Goal: Task Accomplishment & Management: Manage account settings

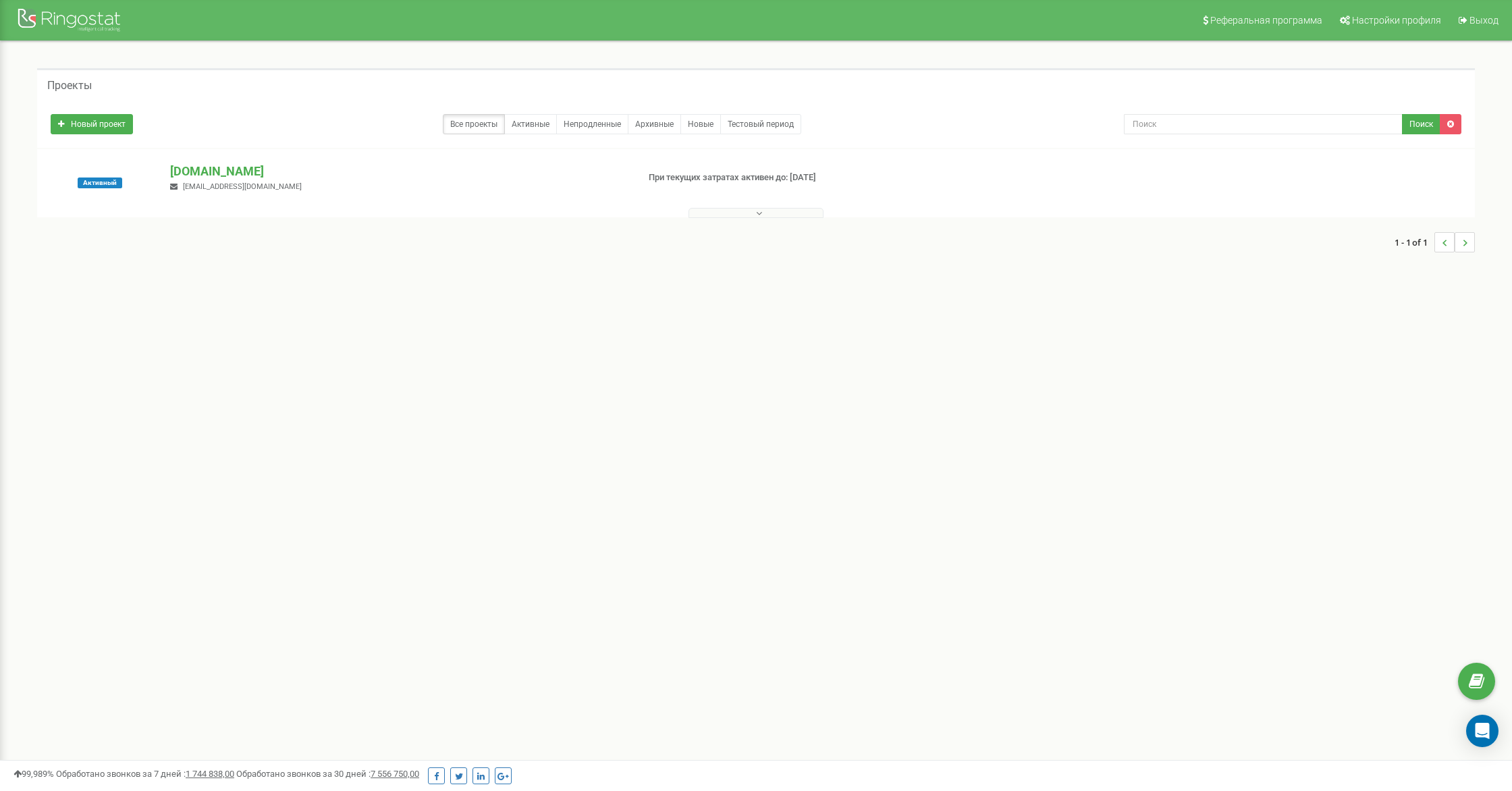
click at [735, 215] on button at bounding box center [755, 213] width 135 height 10
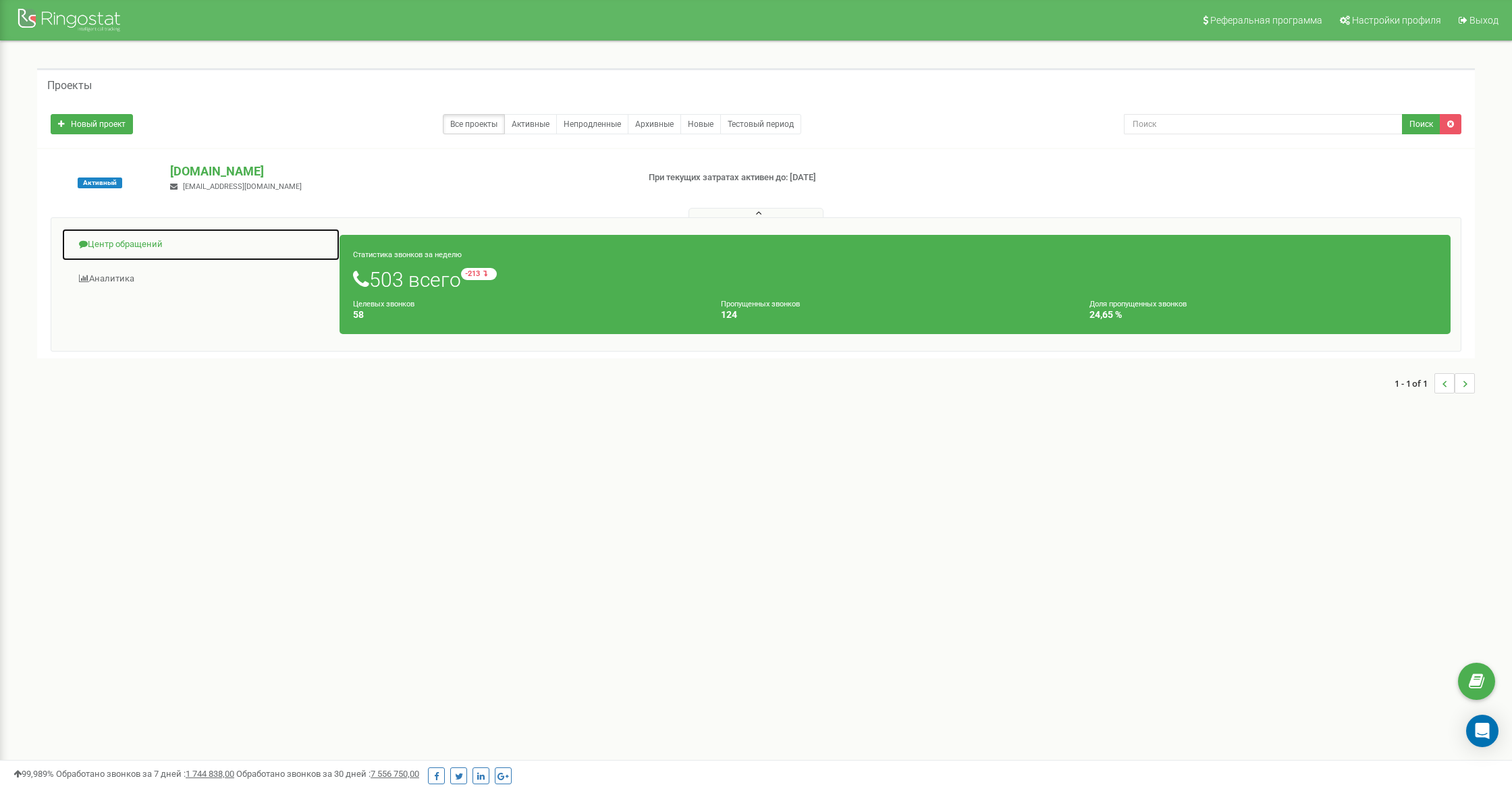
click at [130, 241] on link "Центр обращений" at bounding box center [201, 245] width 279 height 33
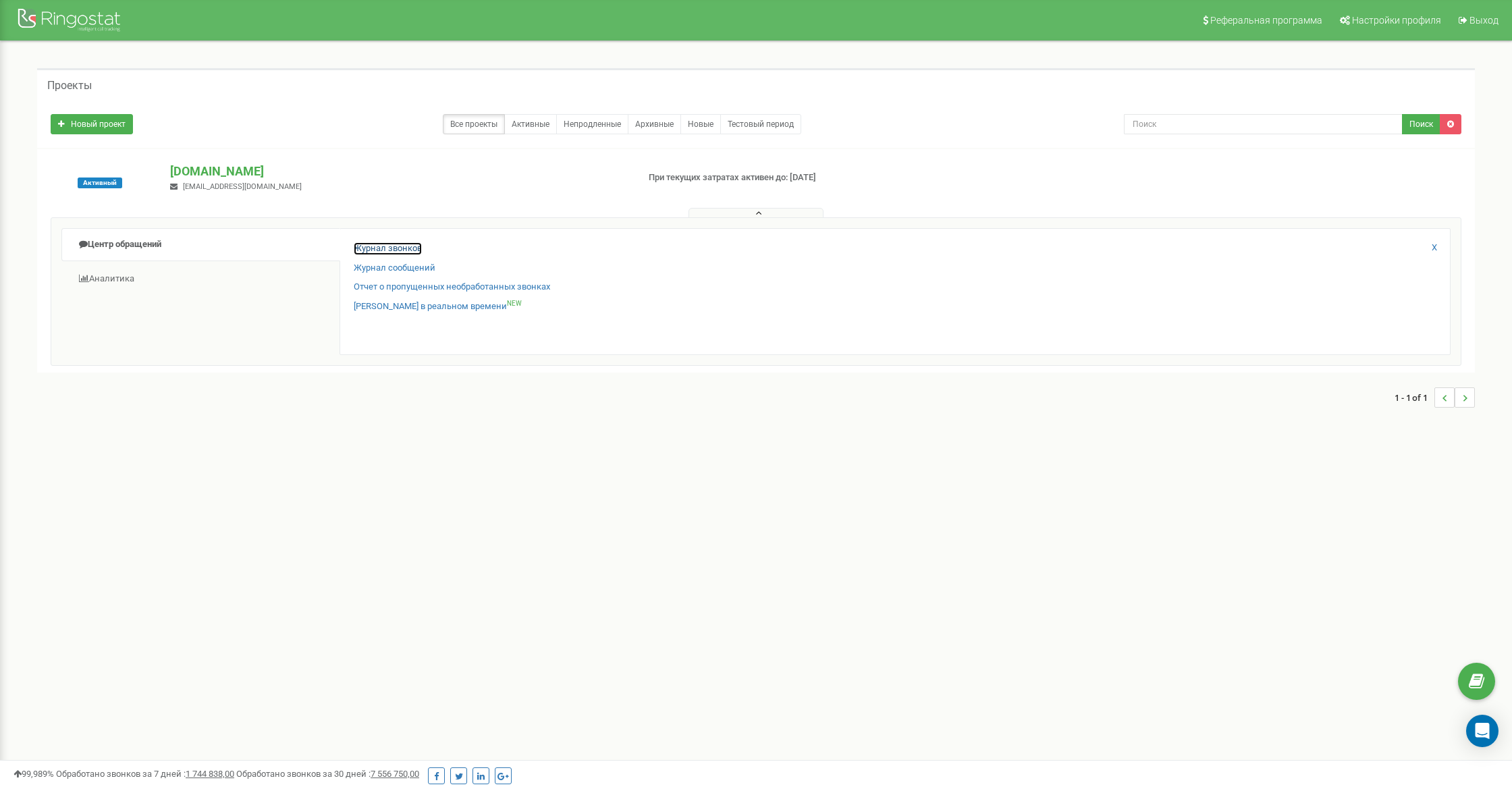
click at [412, 243] on link "Журнал звонков" at bounding box center [388, 249] width 68 height 13
click at [410, 248] on link "Журнал звонков" at bounding box center [388, 249] width 68 height 13
click at [397, 246] on link "Журнал звонков" at bounding box center [388, 249] width 68 height 13
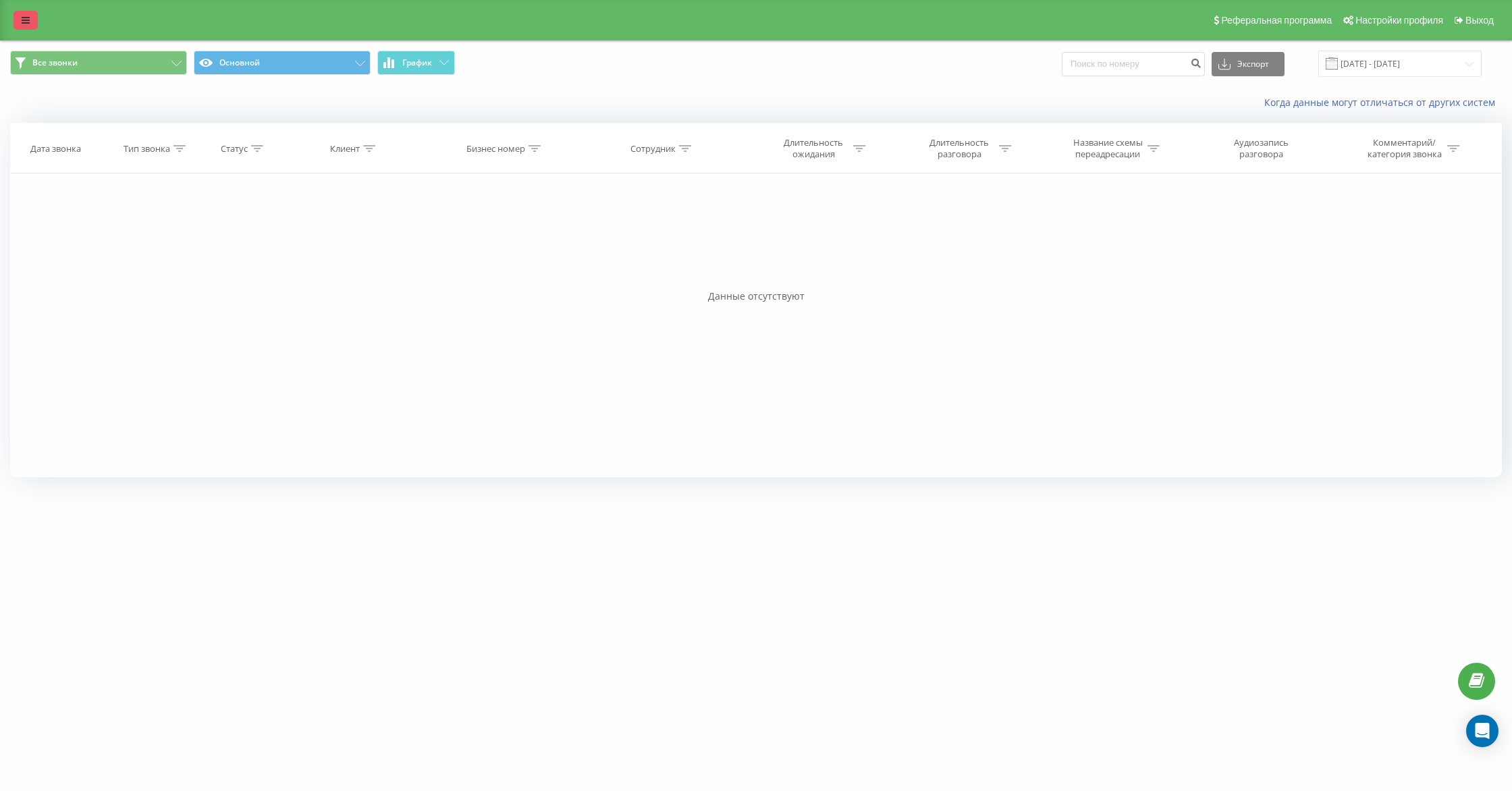
click at [22, 17] on icon at bounding box center [25, 20] width 8 height 9
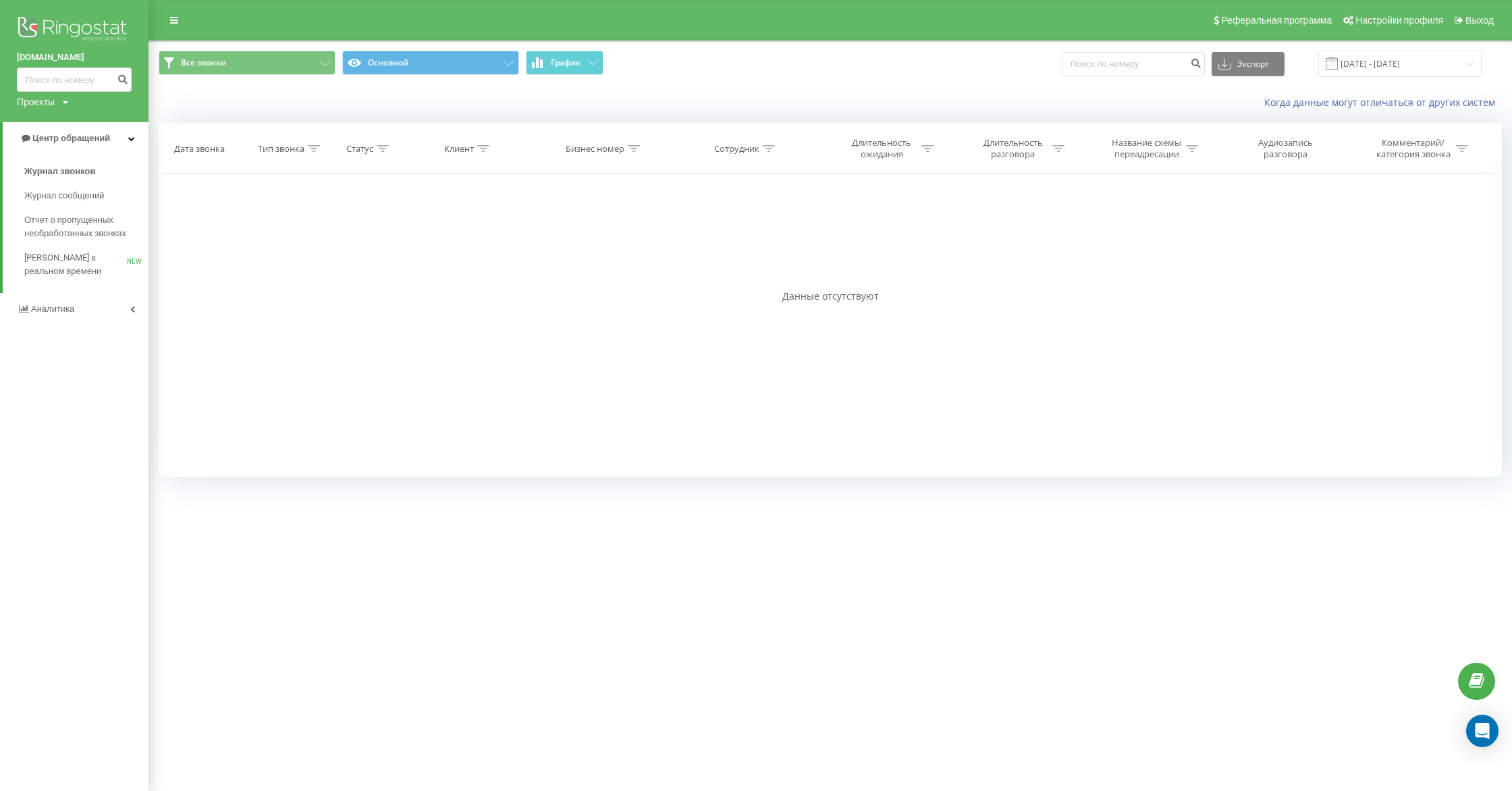
click at [1157, 256] on div "Фильтровать по условию Равно Введите значение Отмена OK Фильтровать по условию …" at bounding box center [830, 325] width 1343 height 304
click at [1378, 19] on span "Настройки профиля" at bounding box center [1399, 20] width 88 height 11
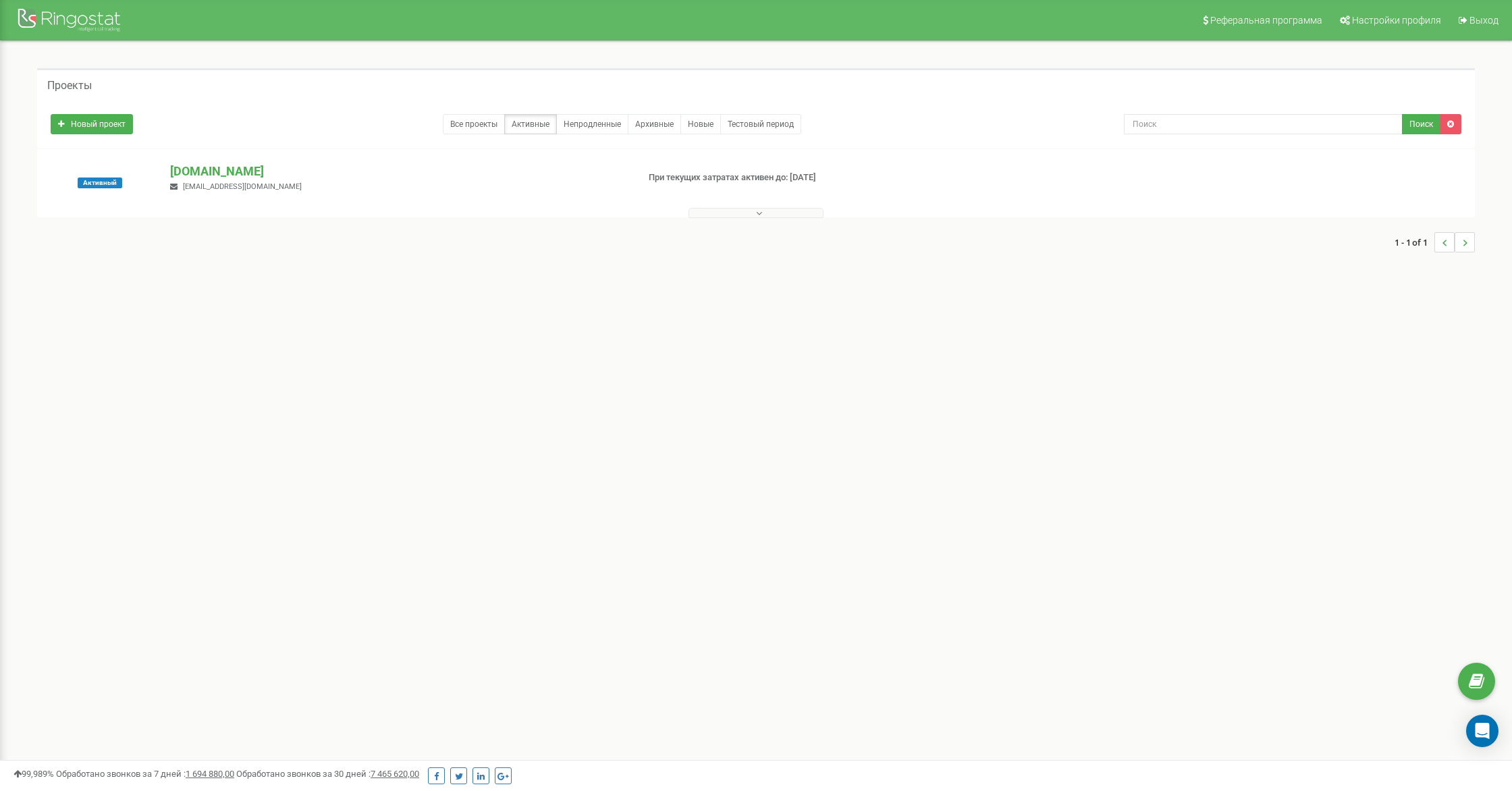
click at [760, 216] on icon at bounding box center [759, 213] width 6 height 9
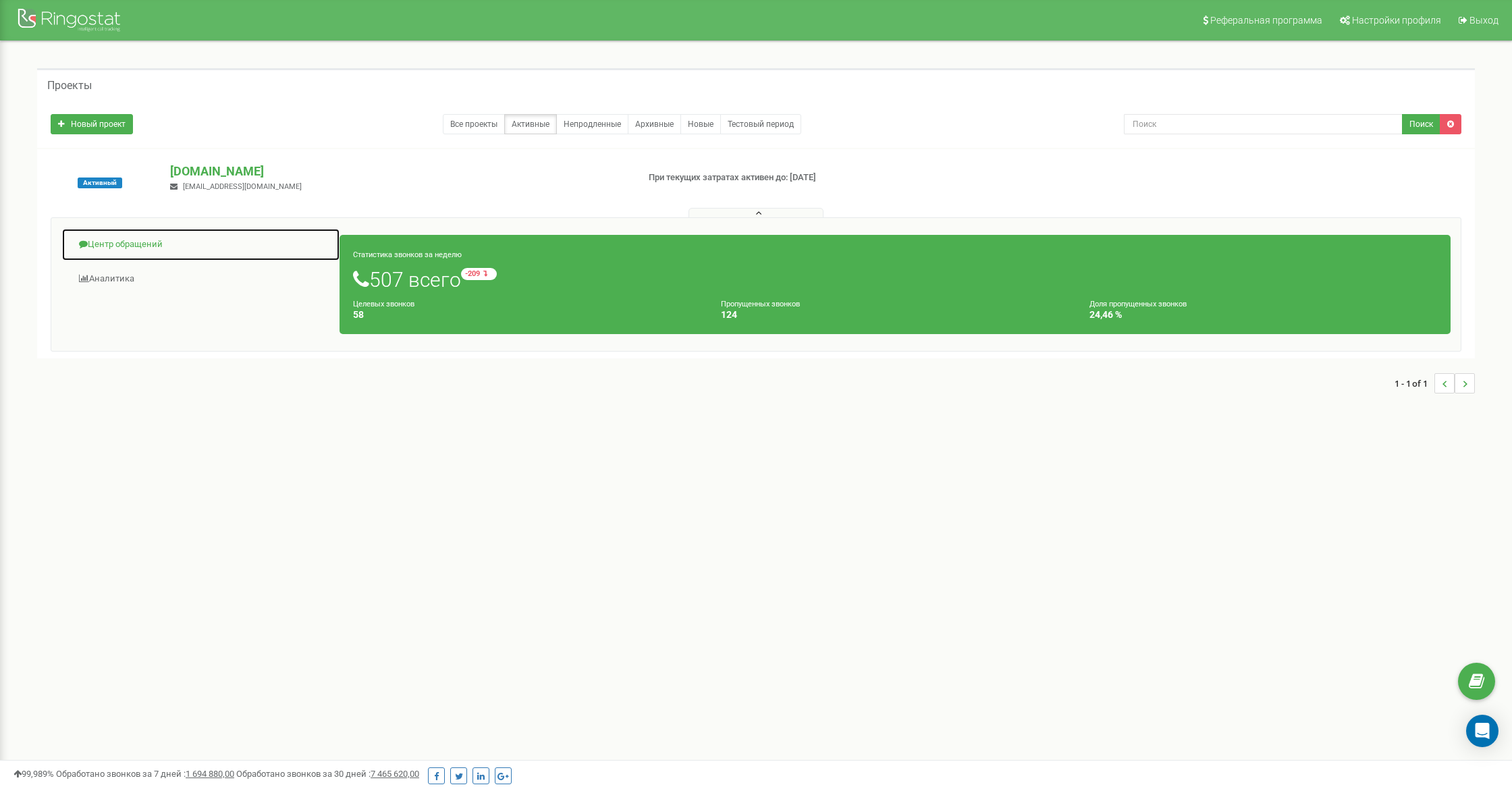
click at [100, 243] on link "Центр обращений" at bounding box center [201, 245] width 279 height 33
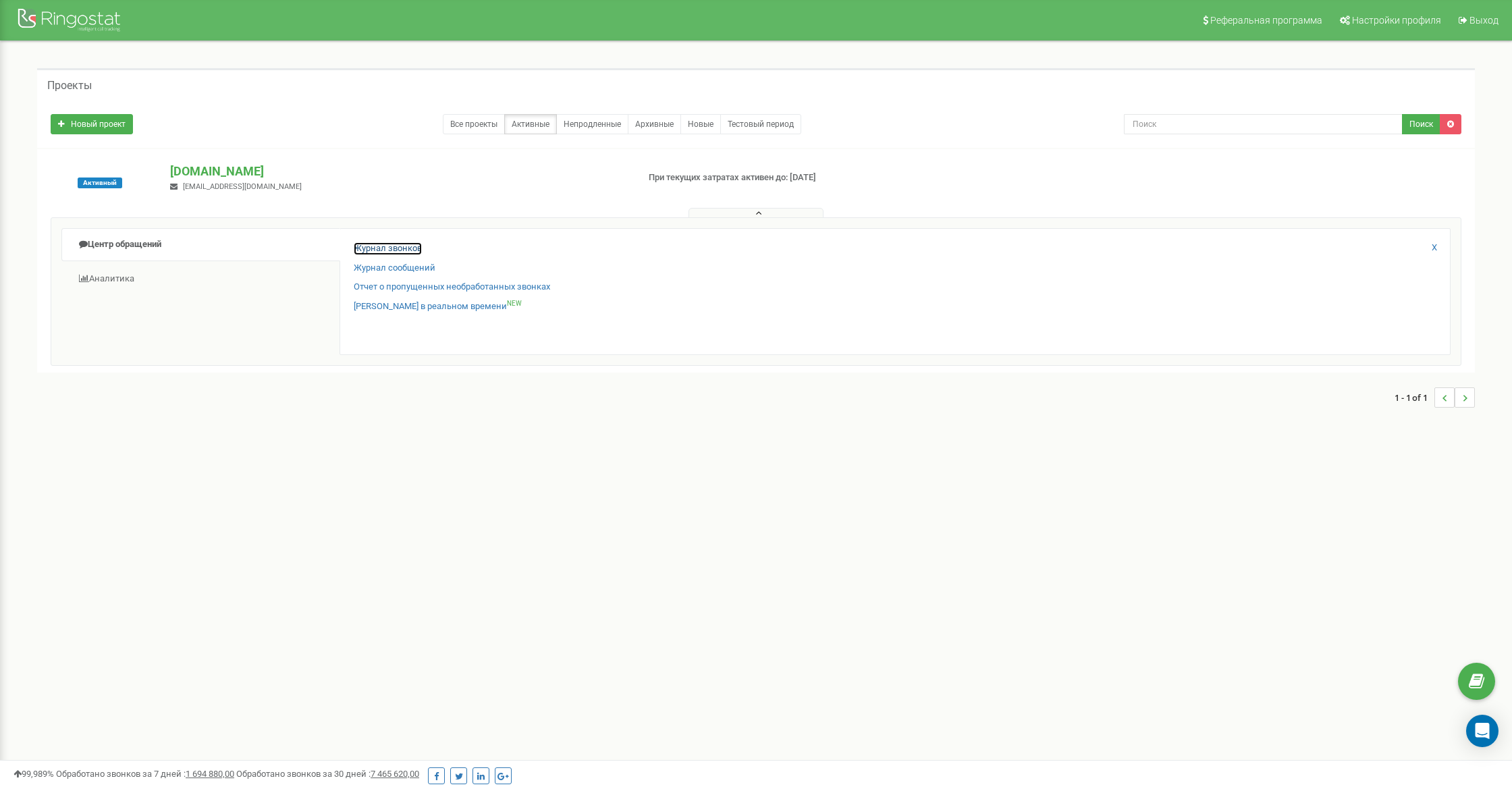
click at [377, 246] on link "Журнал звонков" at bounding box center [388, 249] width 68 height 13
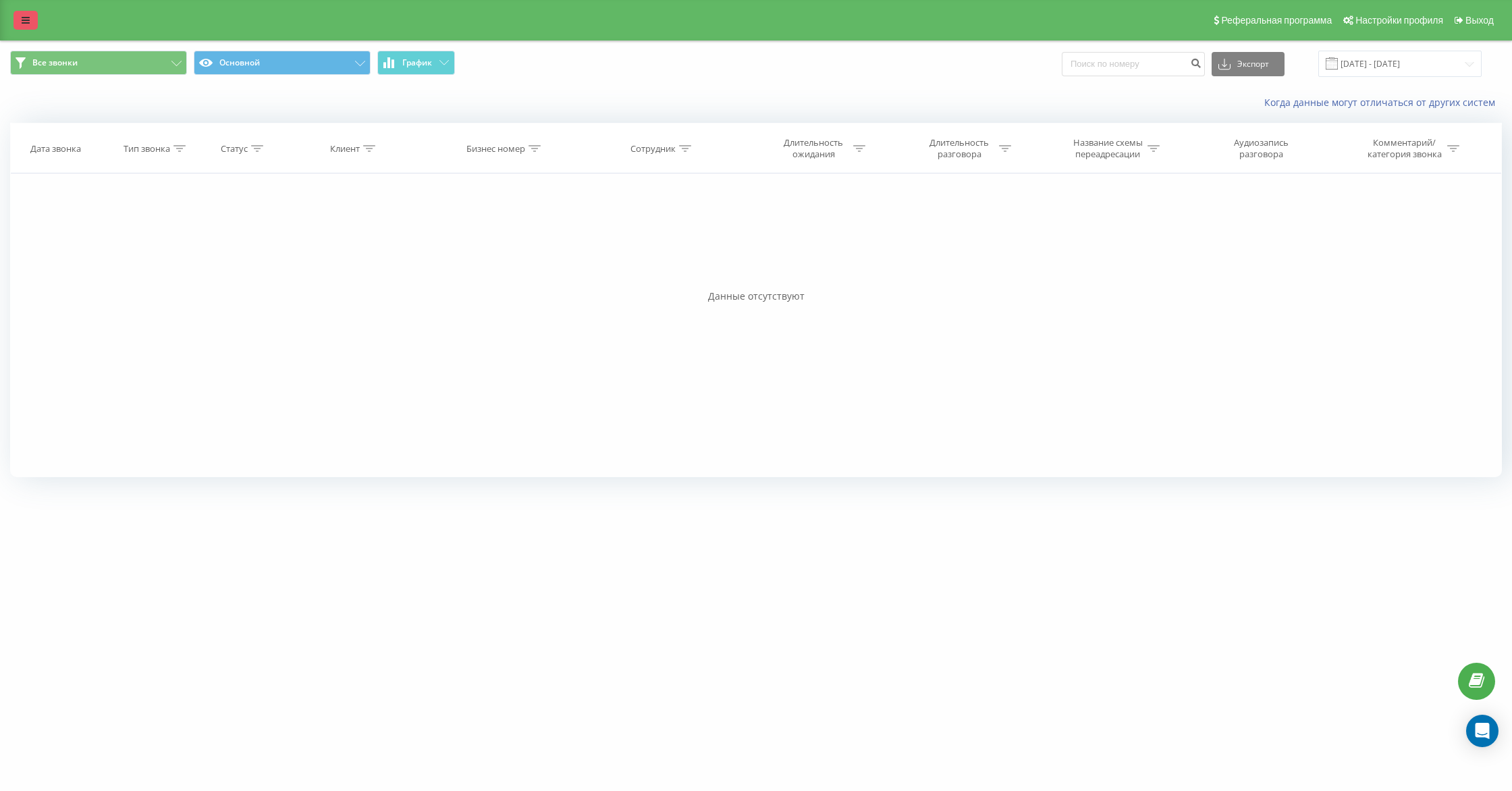
click at [25, 18] on icon at bounding box center [25, 20] width 8 height 9
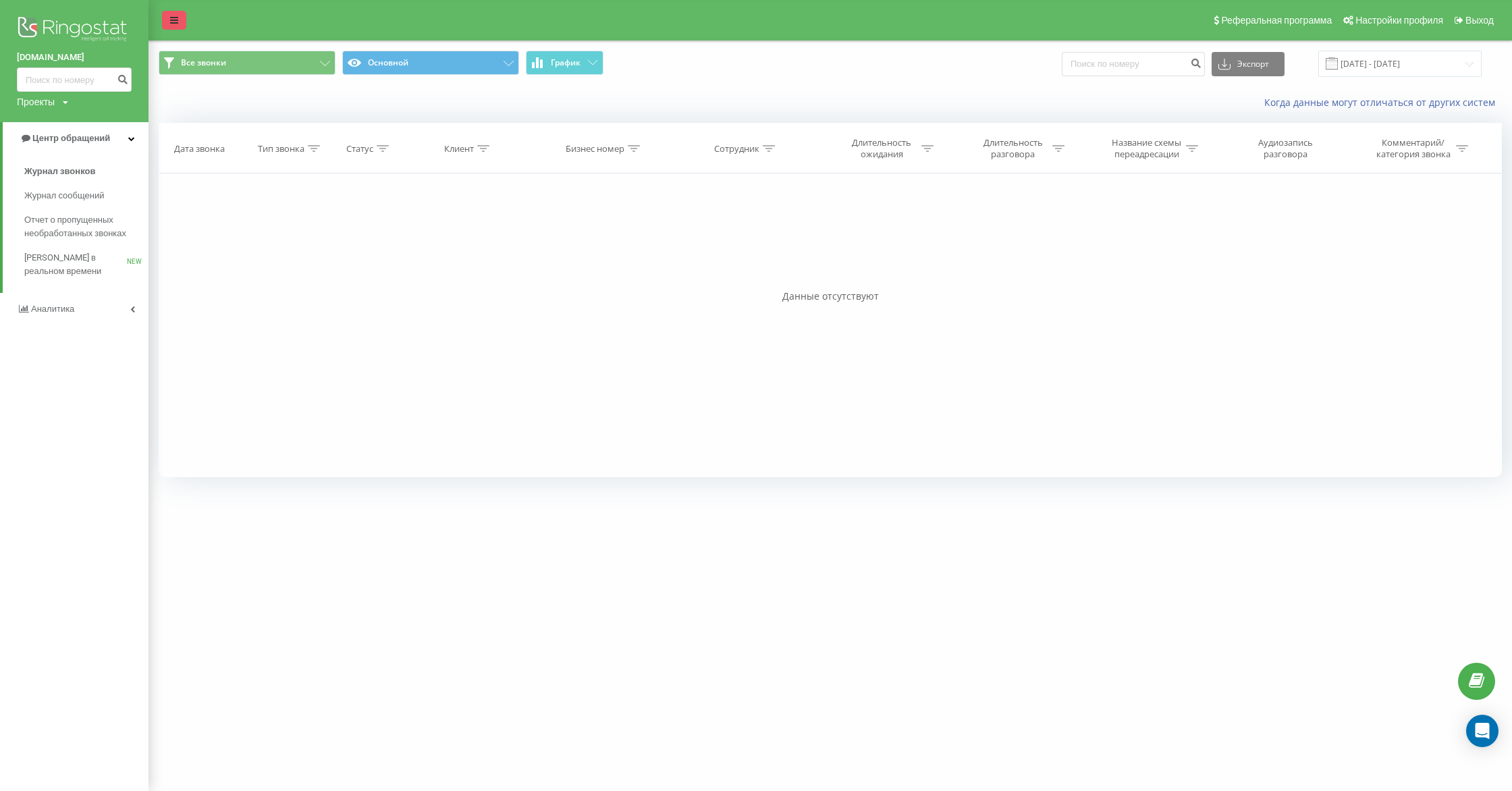
click at [171, 20] on icon at bounding box center [174, 20] width 8 height 9
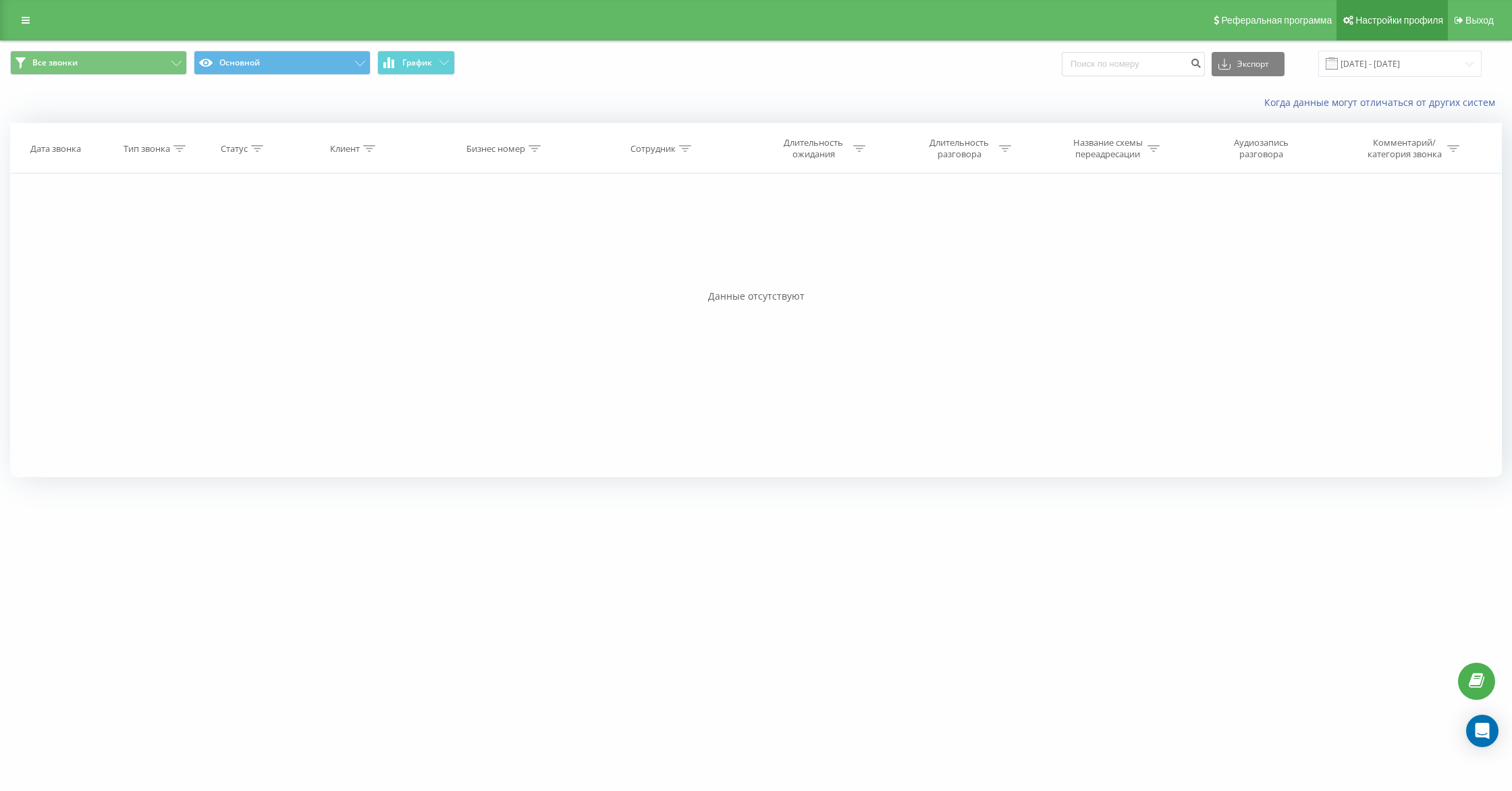
click at [1394, 20] on span "Настройки профиля" at bounding box center [1399, 20] width 88 height 11
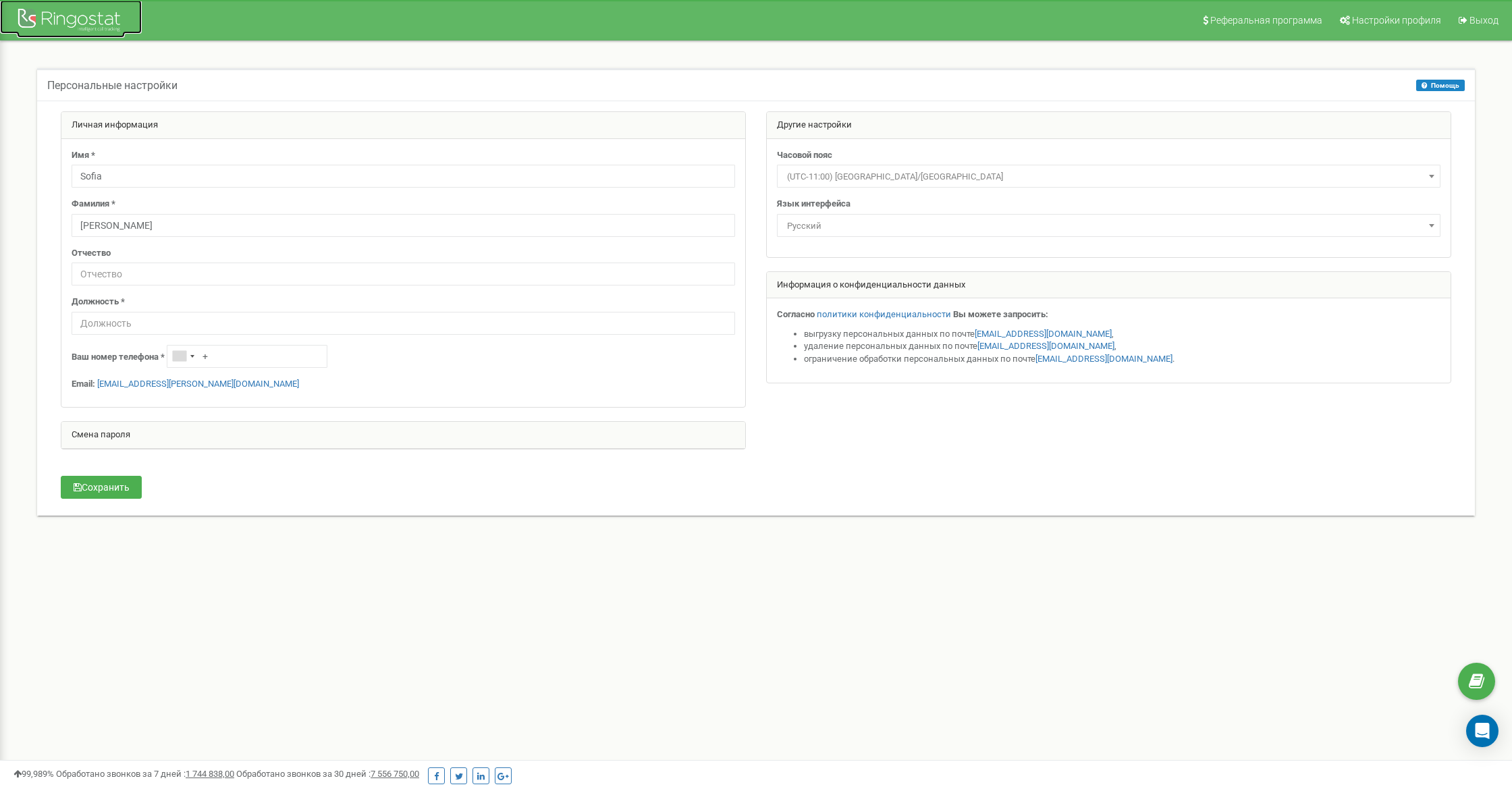
click at [90, 16] on div at bounding box center [71, 21] width 108 height 33
